Goal: Navigation & Orientation: Find specific page/section

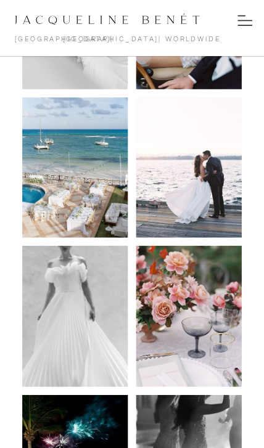
scroll to position [3599, 0]
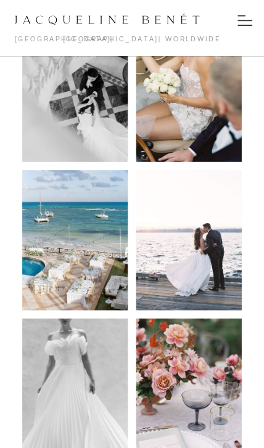
click at [238, 24] on icon at bounding box center [244, 20] width 15 height 17
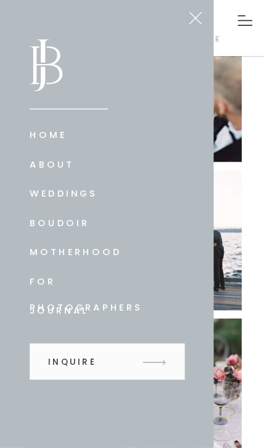
click at [102, 251] on nav "Motherhood" at bounding box center [82, 252] width 105 height 25
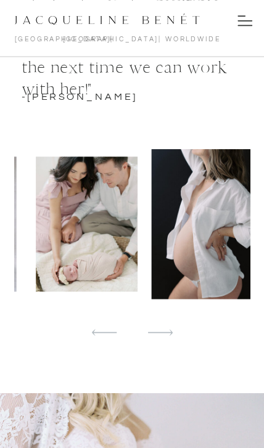
scroll to position [2169, 0]
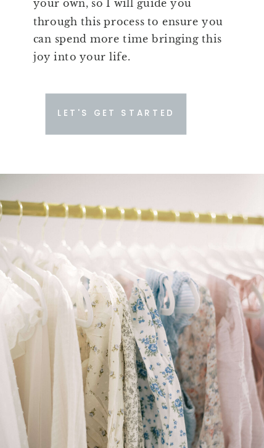
click at [139, 104] on div at bounding box center [116, 114] width 141 height 41
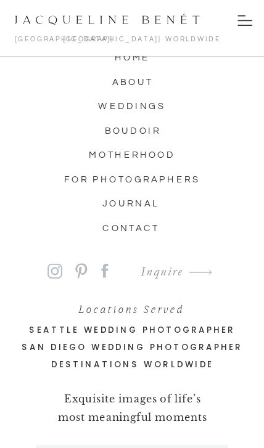
scroll to position [11448, 0]
click at [191, 177] on nav "for photographers" at bounding box center [132, 180] width 159 height 14
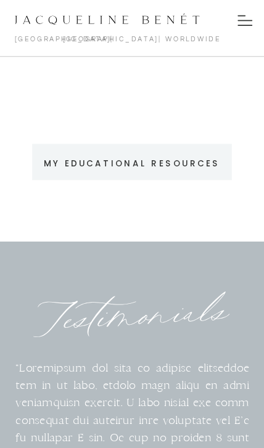
scroll to position [913, 0]
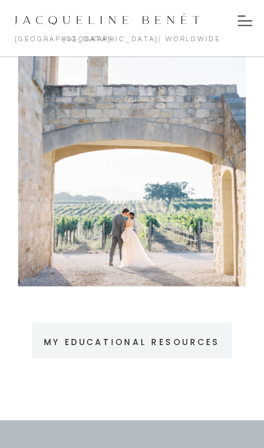
click at [205, 336] on div at bounding box center [132, 341] width 200 height 36
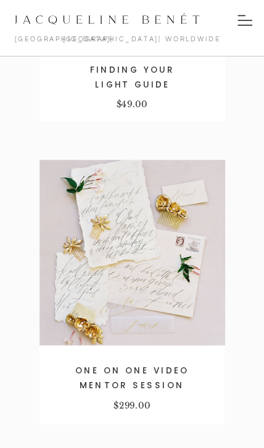
scroll to position [3341, 0]
